Goal: Check status: Check status

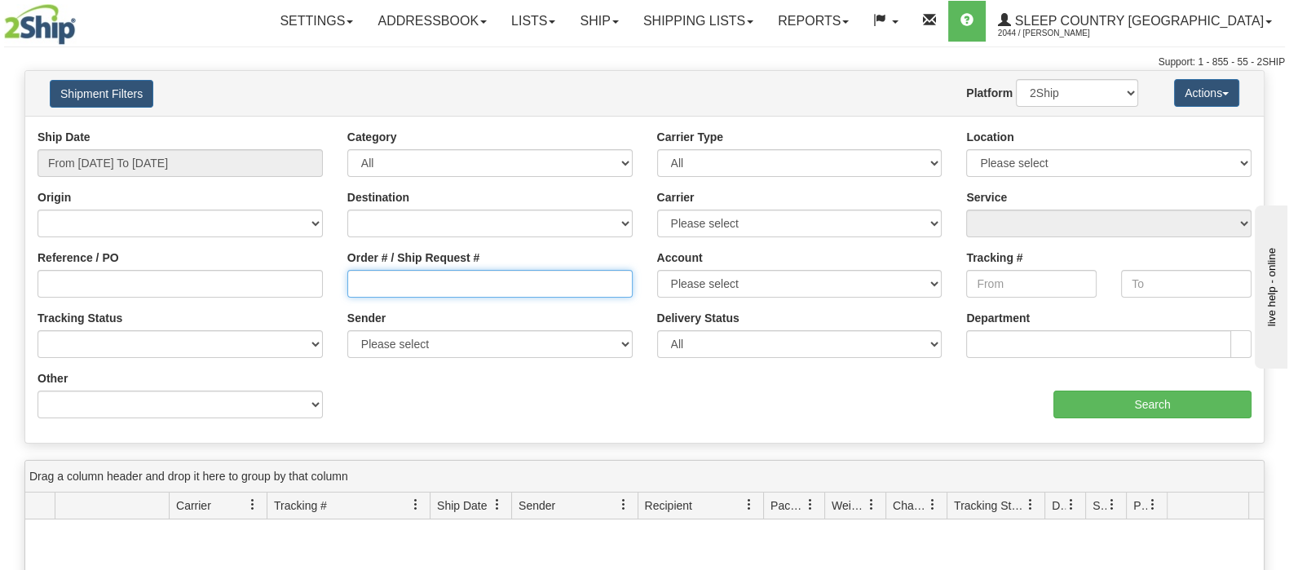
click at [454, 284] on input "Order # / Ship Request #" at bounding box center [489, 284] width 285 height 28
paste input "9000I082934"
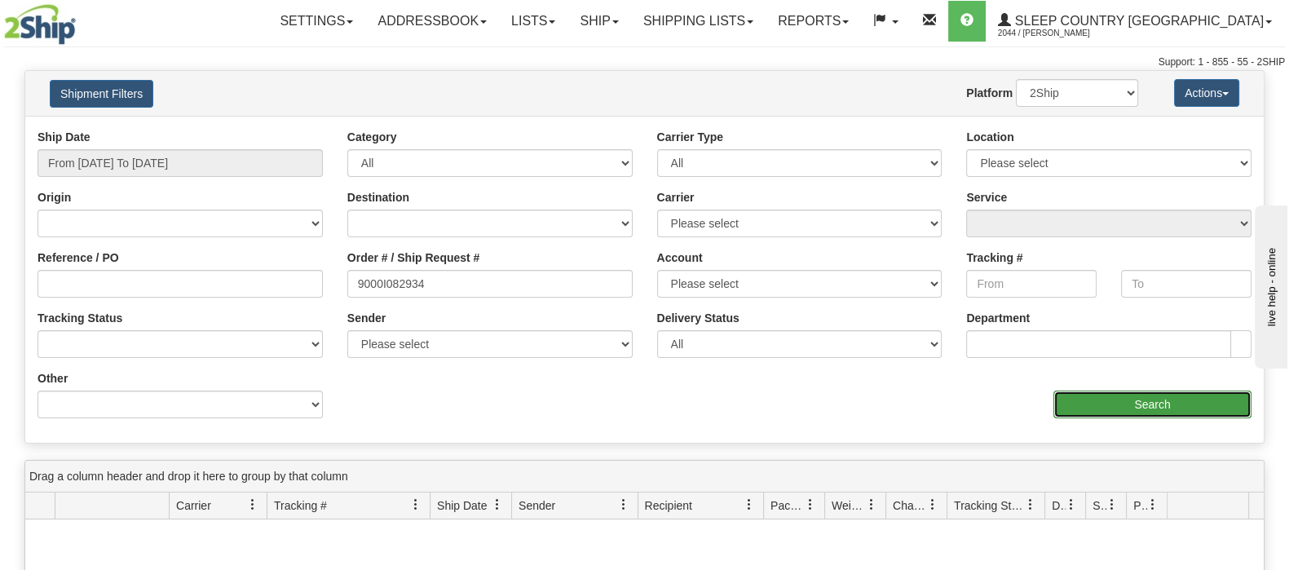
click at [1096, 413] on input "Search" at bounding box center [1152, 404] width 198 height 28
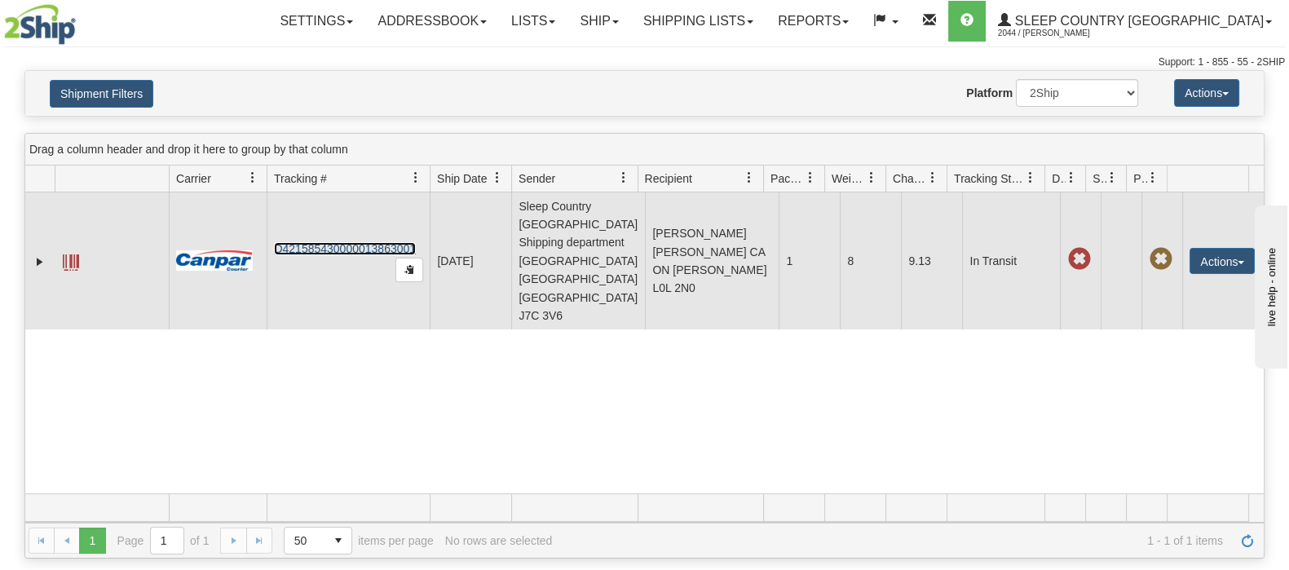
click at [366, 242] on link "D421585430000013863001" at bounding box center [345, 248] width 142 height 13
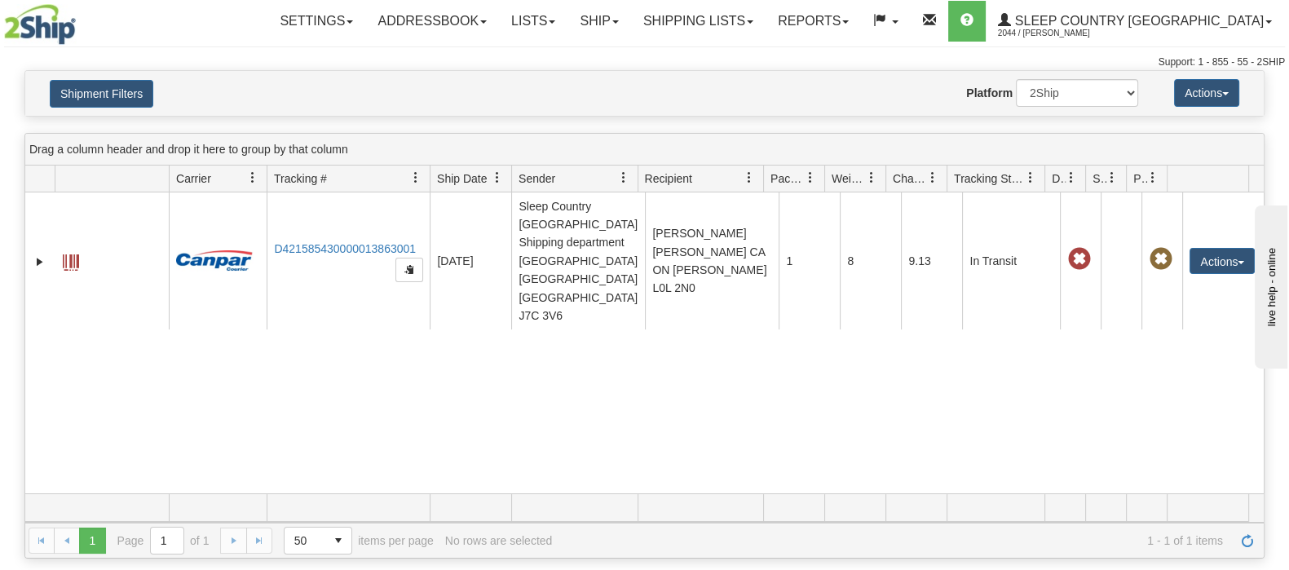
click at [123, 76] on div "Shipment Filters Website Agent Nothing selected Client User Platform 2Ship Impo…" at bounding box center [644, 93] width 1238 height 45
click at [149, 99] on button "Shipment Filters" at bounding box center [102, 94] width 104 height 28
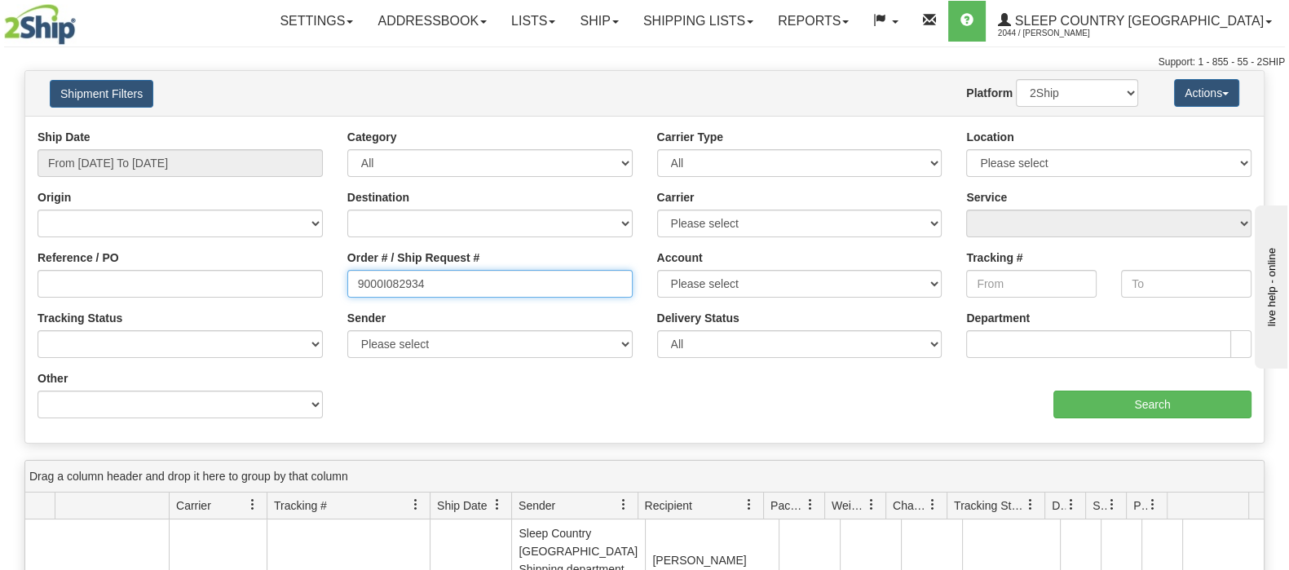
drag, startPoint x: 390, startPoint y: 286, endPoint x: 276, endPoint y: 284, distance: 113.3
click at [276, 129] on div "Reference / PO Order # / Ship Request # 9000I082934 Account Please select [GEOG…" at bounding box center [644, 129] width 1238 height 0
paste input "7I092925"
type input "9007I092925"
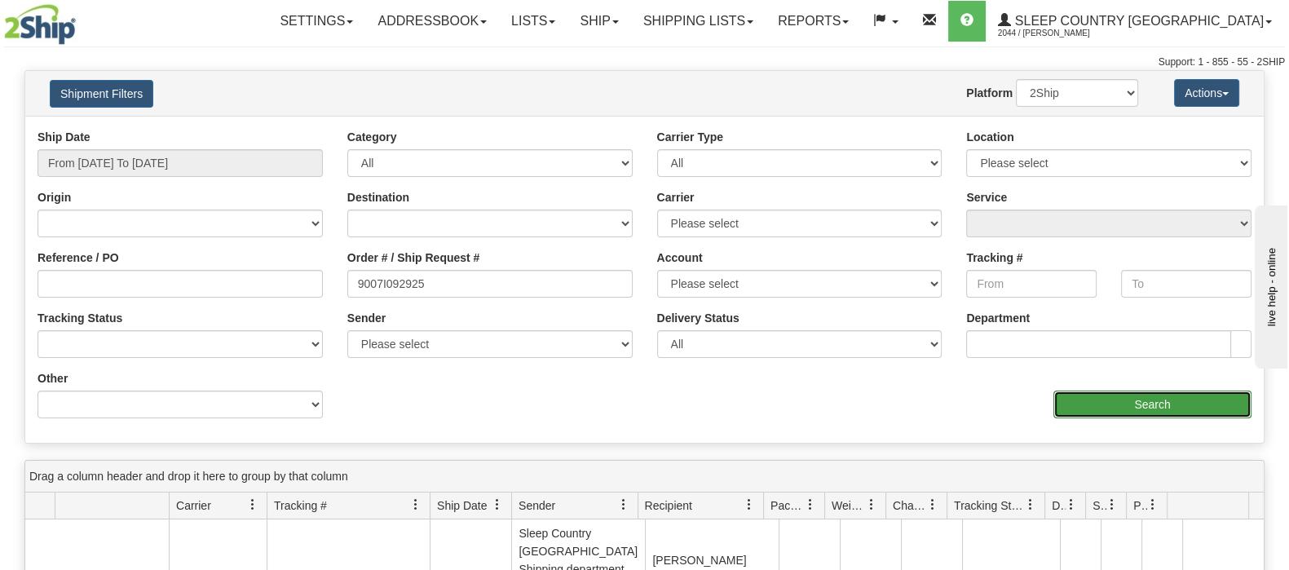
click at [1112, 405] on input "Search" at bounding box center [1152, 404] width 198 height 28
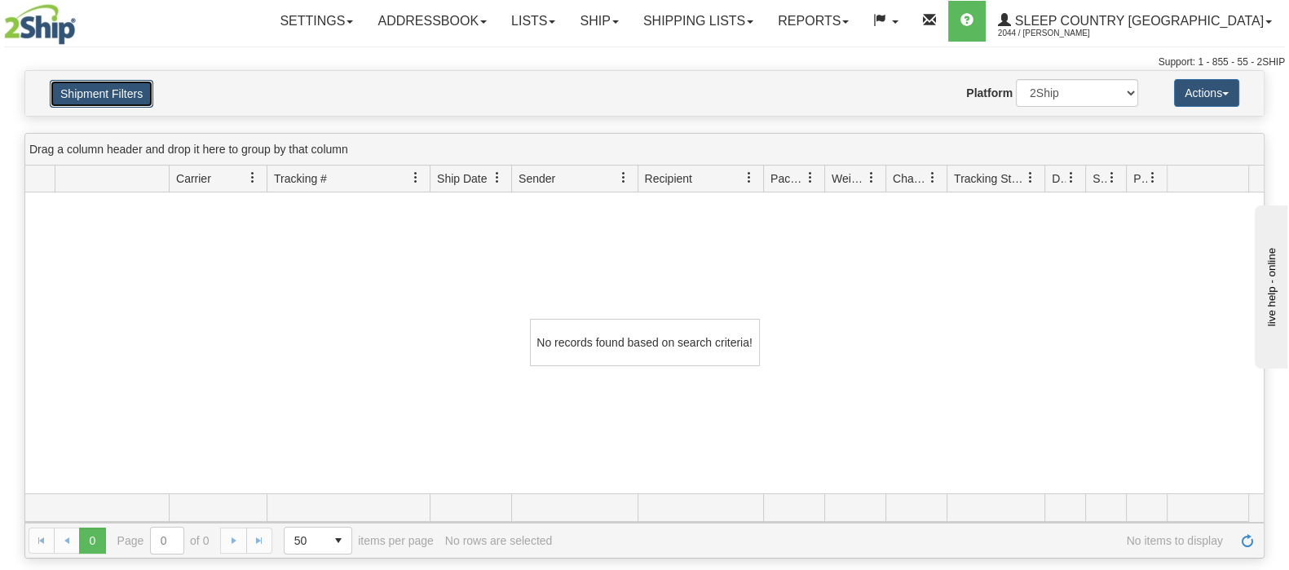
click at [118, 88] on button "Shipment Filters" at bounding box center [102, 94] width 104 height 28
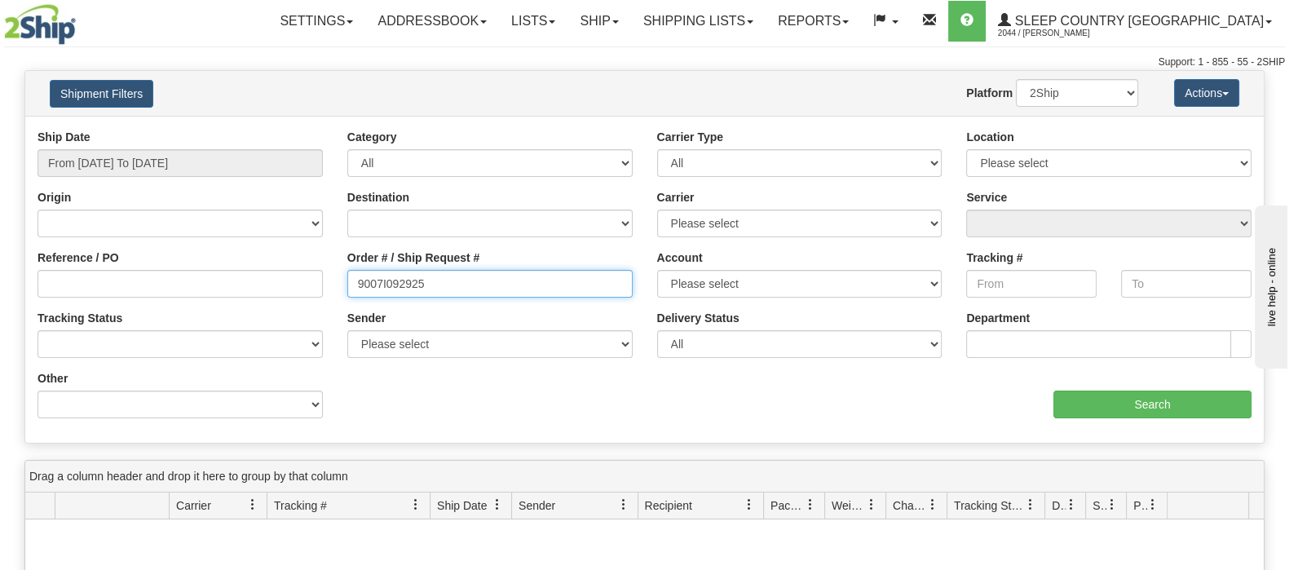
drag, startPoint x: 431, startPoint y: 295, endPoint x: 302, endPoint y: 294, distance: 128.8
click at [302, 129] on div "Reference / PO Order # / Ship Request # 9007I092925 Account Please select [GEOG…" at bounding box center [644, 129] width 1238 height 0
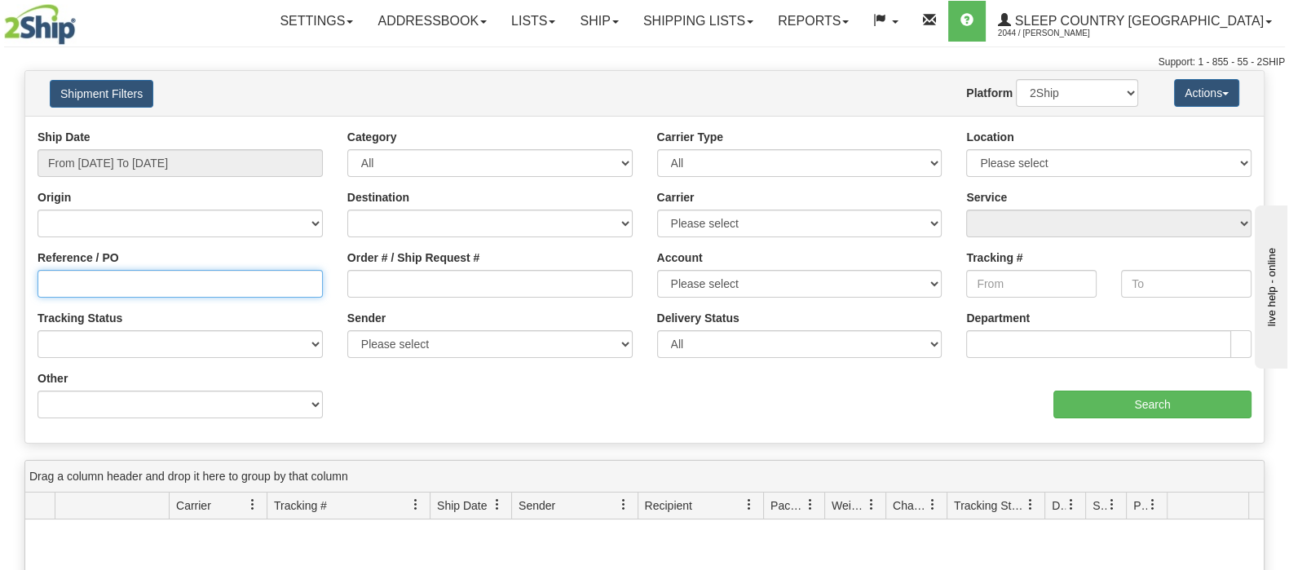
click at [200, 279] on input "Reference / PO" at bounding box center [179, 284] width 285 height 28
paste input "9007I092925"
type input "9007I092925"
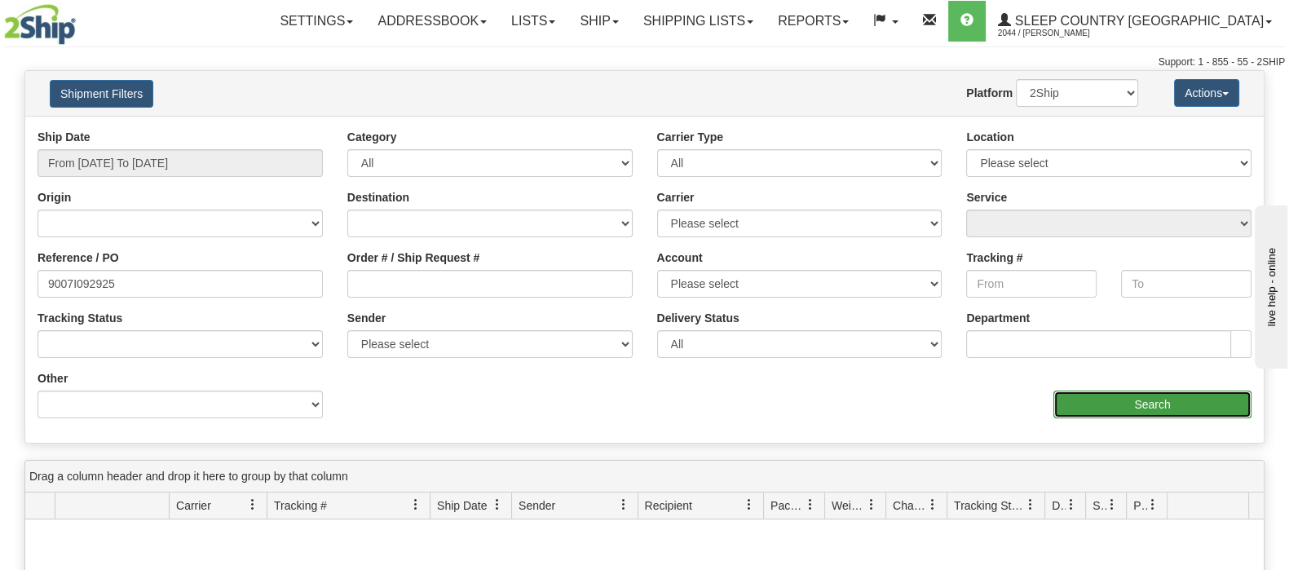
click at [1083, 408] on input "Search" at bounding box center [1152, 404] width 198 height 28
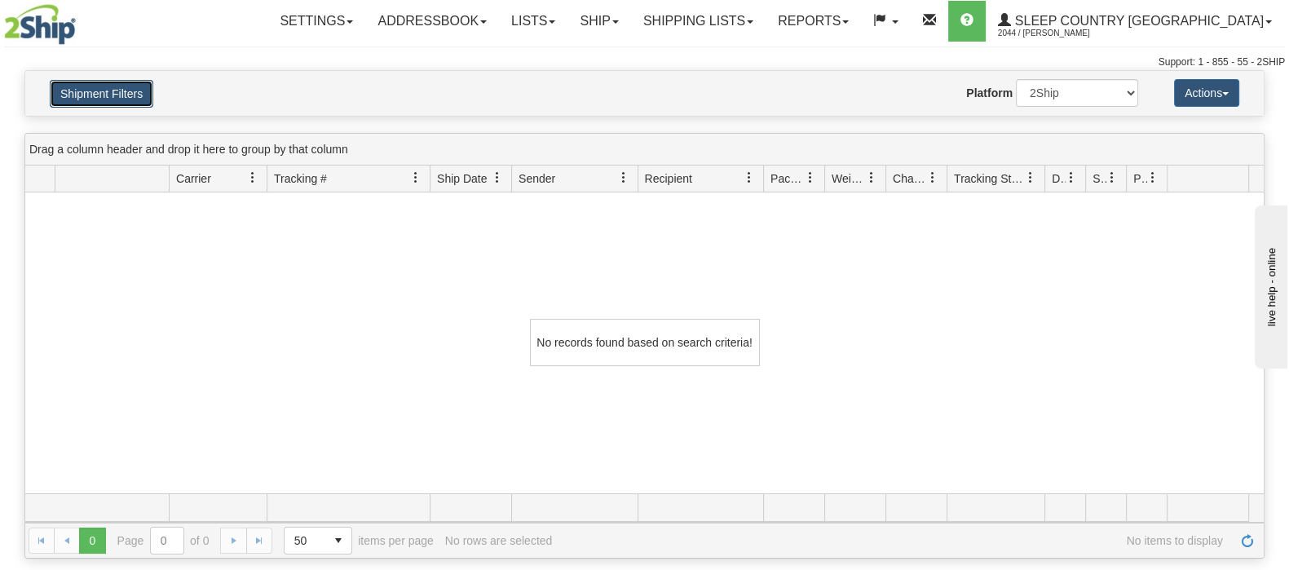
click at [77, 90] on button "Shipment Filters" at bounding box center [102, 94] width 104 height 28
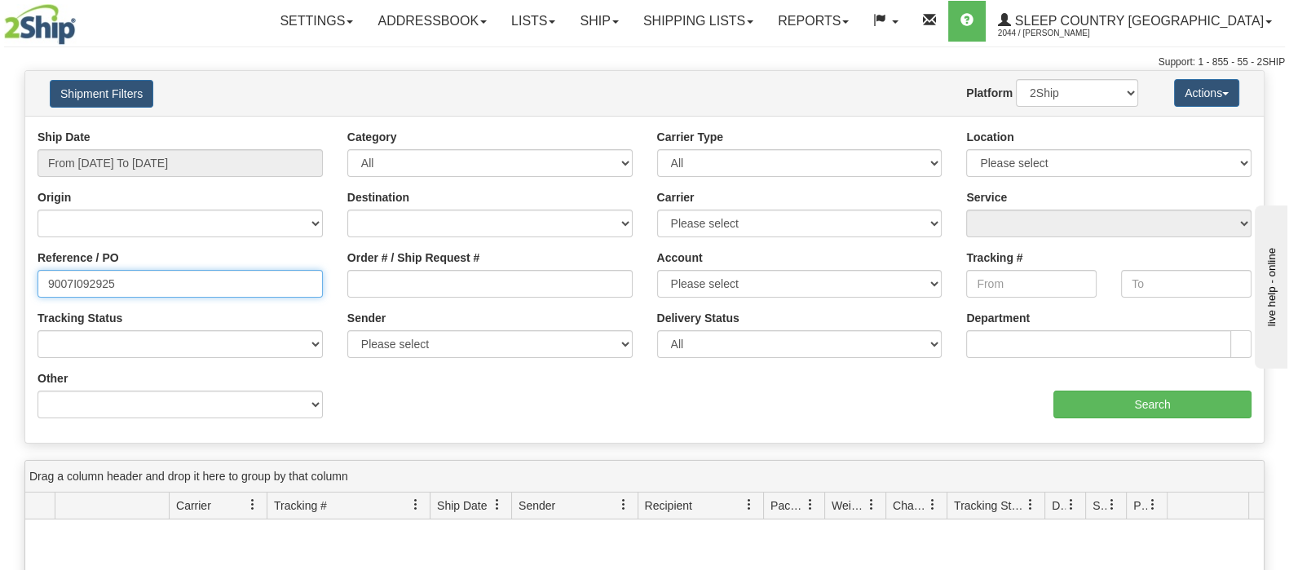
click at [0, 271] on html "Upgrade Account Cancel Toggle navigation Settings New Senders" at bounding box center [644, 285] width 1289 height 570
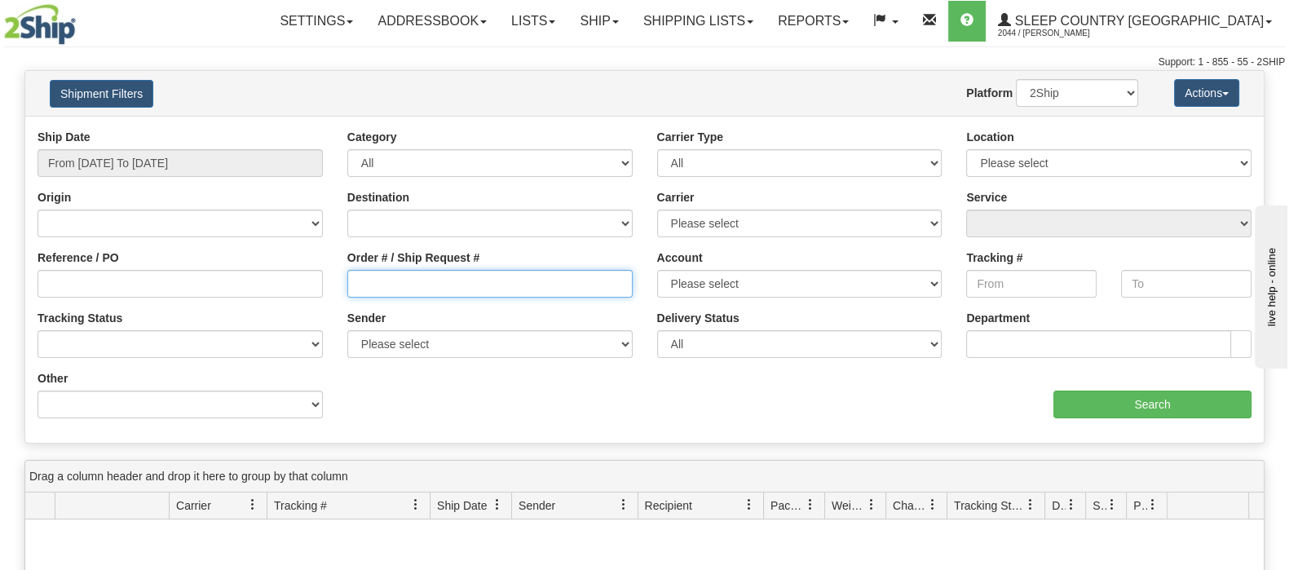
click at [489, 293] on input "Order # / Ship Request #" at bounding box center [489, 284] width 285 height 28
paste input "9007I092925"
type input "9007I092925"
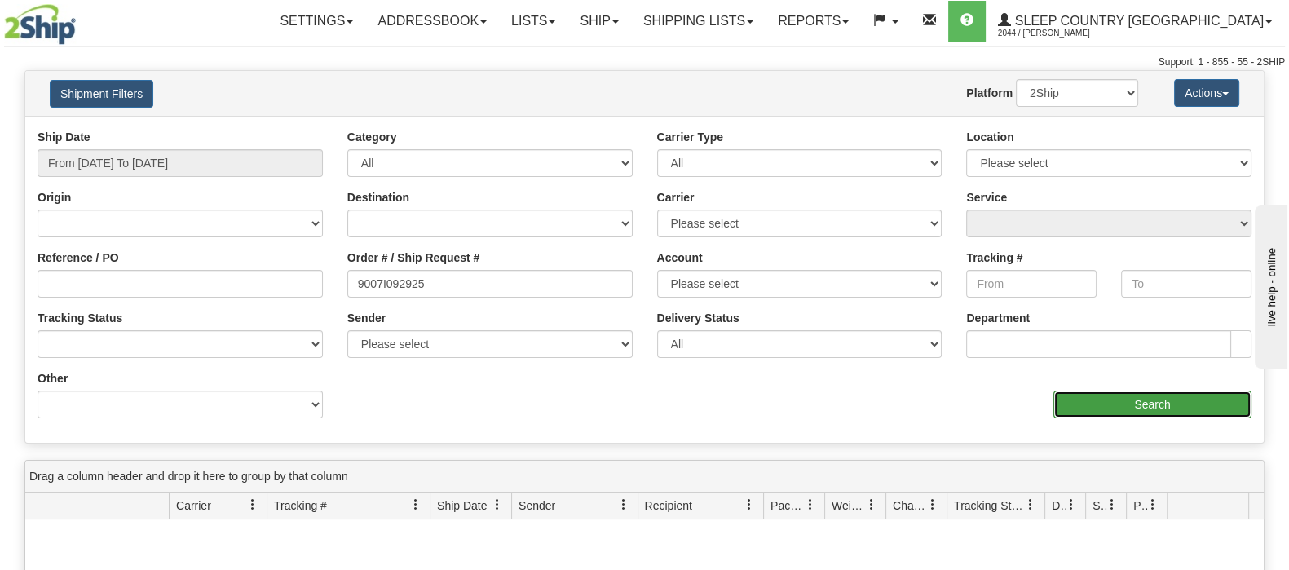
click at [1087, 395] on input "Search" at bounding box center [1152, 404] width 198 height 28
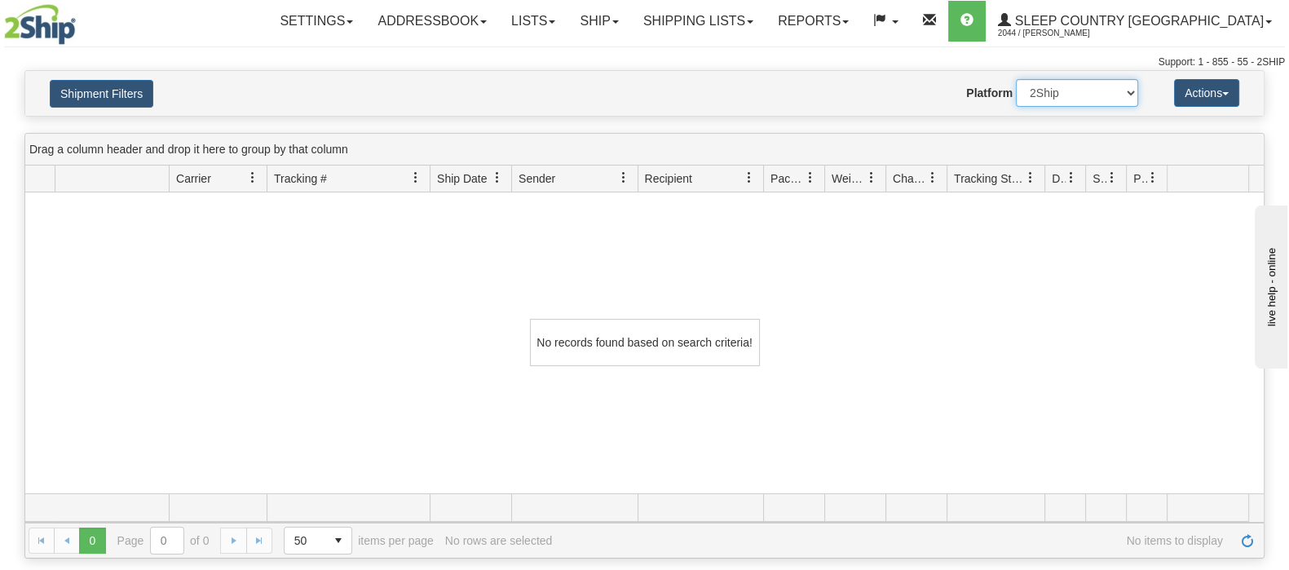
drag, startPoint x: 1084, startPoint y: 87, endPoint x: 1084, endPoint y: 102, distance: 14.7
click at [1084, 87] on select "2Ship Imported" at bounding box center [1077, 93] width 122 height 28
select select "1"
click at [1016, 79] on select "2Ship Imported" at bounding box center [1077, 93] width 122 height 28
